Goal: Task Accomplishment & Management: Use online tool/utility

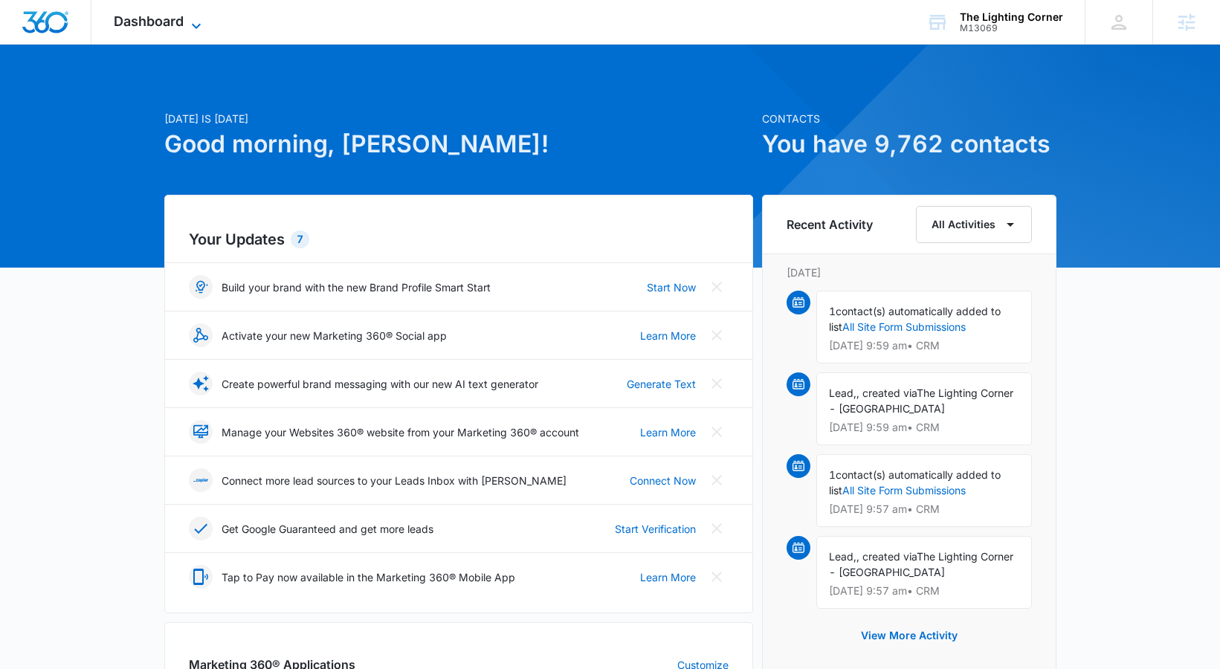
click at [160, 25] on span "Dashboard" at bounding box center [149, 21] width 70 height 16
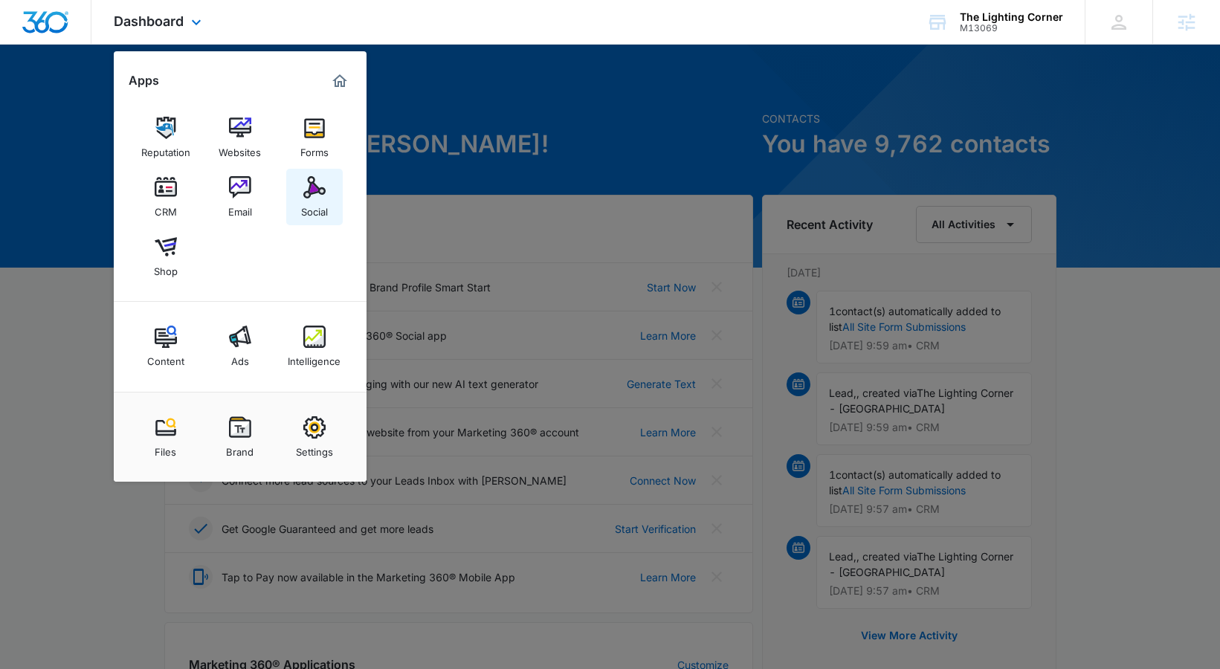
click at [320, 217] on link "Social" at bounding box center [314, 197] width 56 height 56
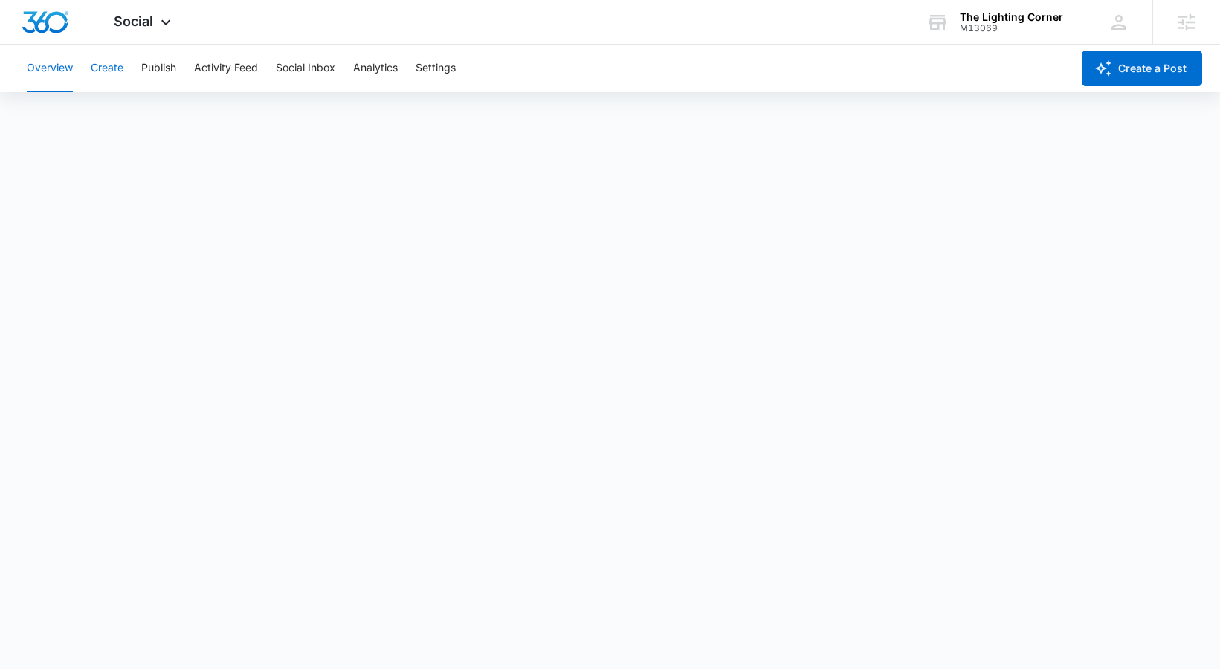
click at [99, 67] on button "Create" at bounding box center [107, 69] width 33 height 48
click at [155, 100] on button "Approvals" at bounding box center [145, 114] width 50 height 42
